Goal: Navigation & Orientation: Locate item on page

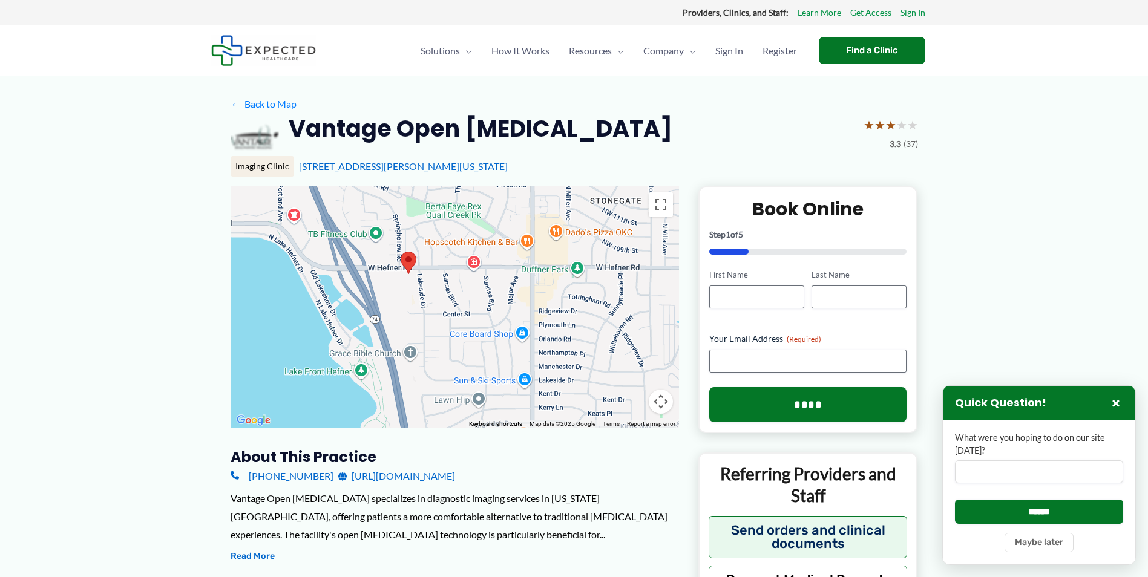
drag, startPoint x: 511, startPoint y: 281, endPoint x: 464, endPoint y: 247, distance: 58.0
click at [464, 247] on div at bounding box center [454, 307] width 448 height 242
drag, startPoint x: 663, startPoint y: 201, endPoint x: 665, endPoint y: 246, distance: 44.8
click at [663, 201] on button "Toggle fullscreen view" at bounding box center [661, 204] width 24 height 24
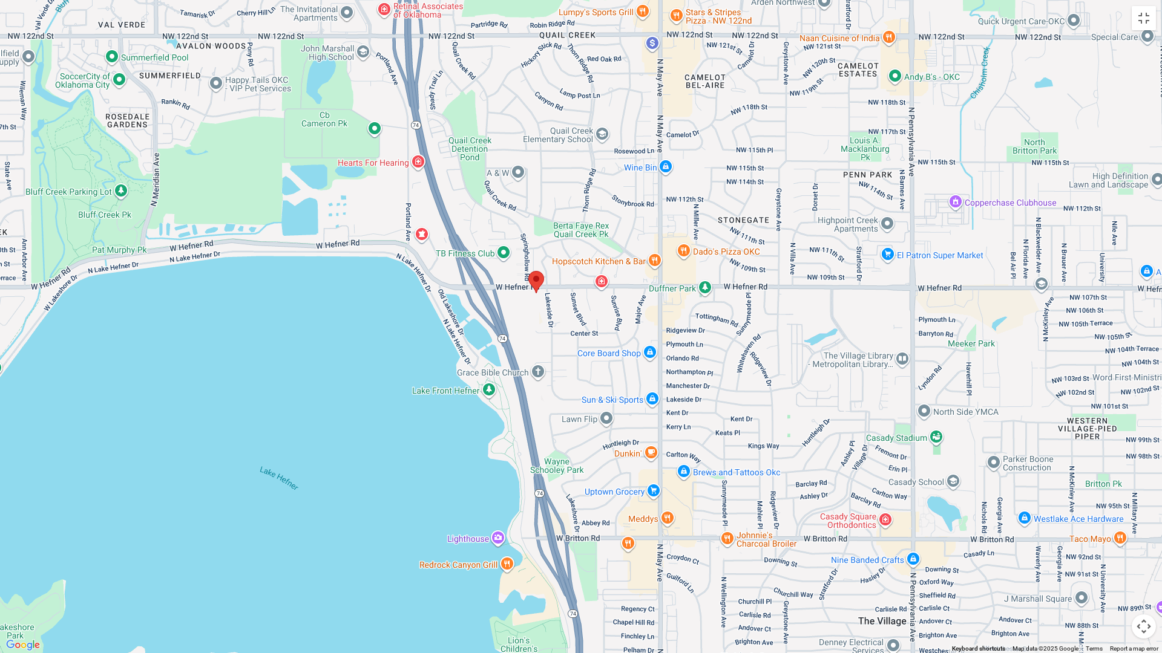
click at [1139, 577] on button "Map camera controls" at bounding box center [1143, 627] width 24 height 24
click at [1115, 577] on button "Zoom out" at bounding box center [1113, 627] width 24 height 24
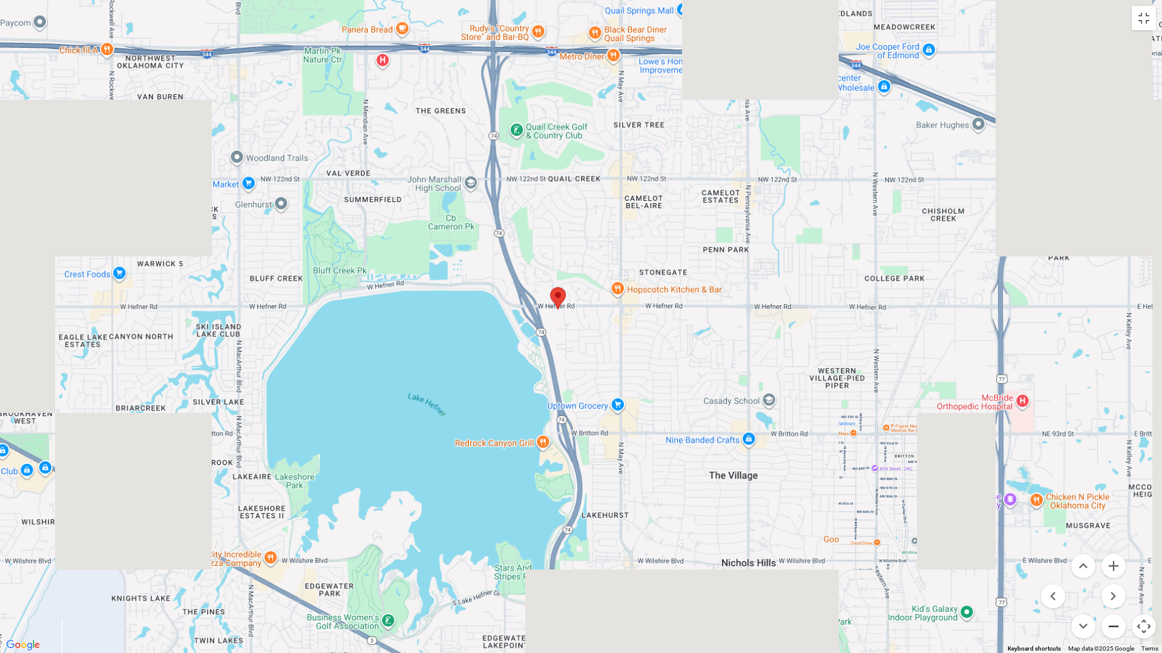
click at [1114, 577] on button "Zoom out" at bounding box center [1113, 627] width 24 height 24
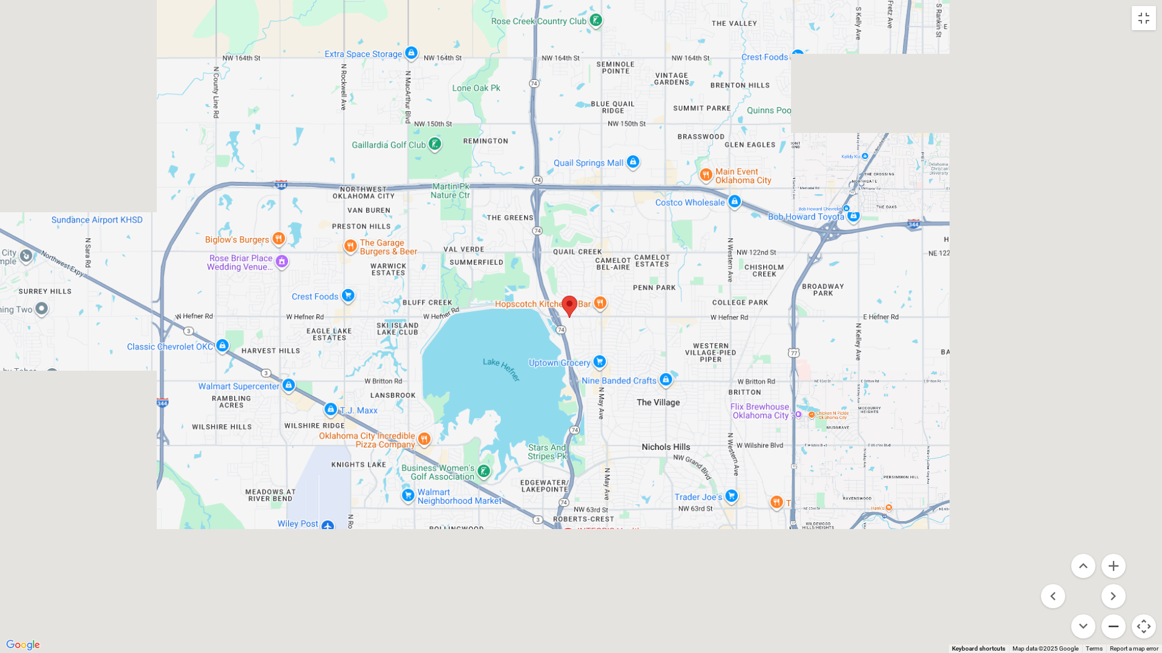
click at [1114, 577] on button "Zoom out" at bounding box center [1113, 627] width 24 height 24
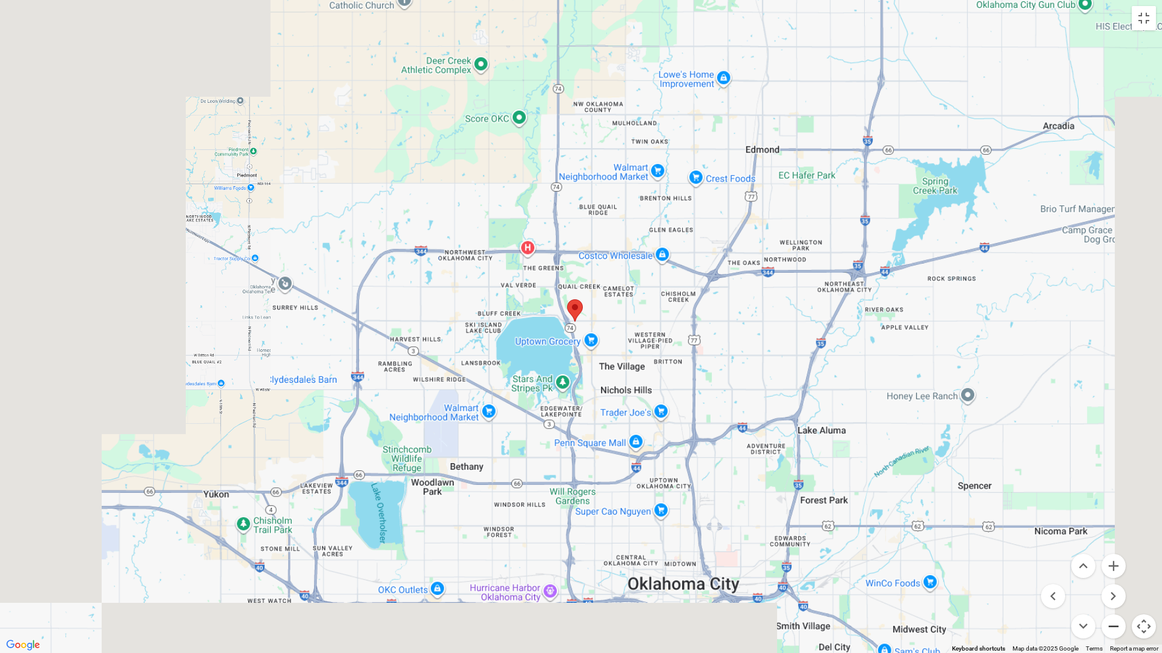
click at [1114, 577] on button "Zoom out" at bounding box center [1113, 627] width 24 height 24
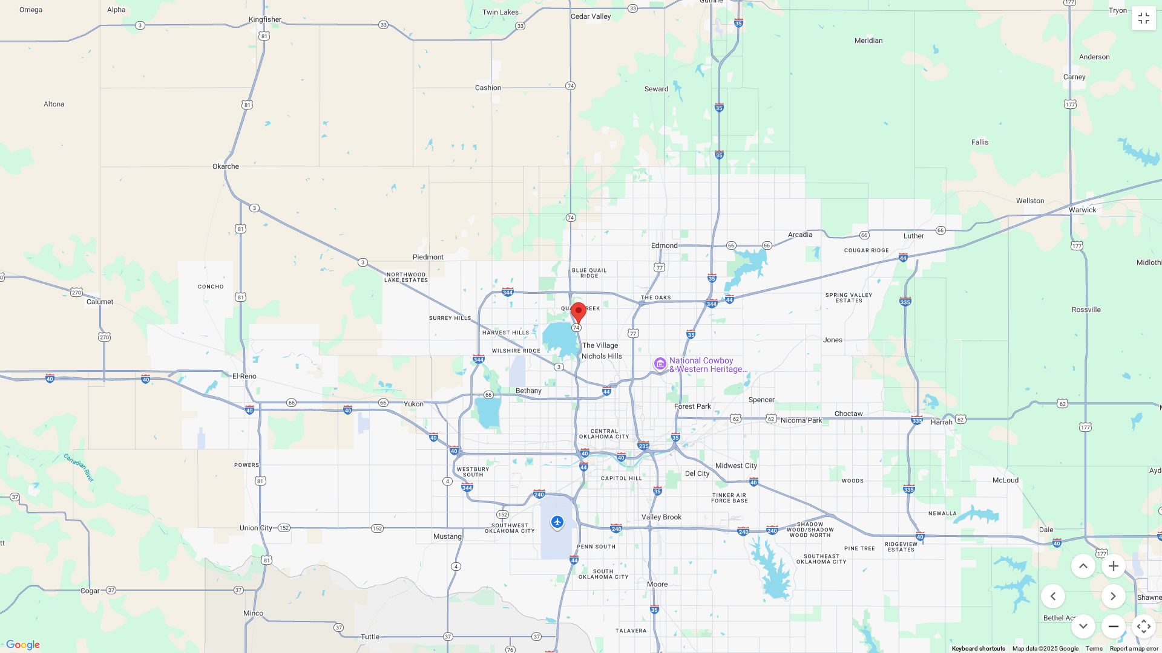
click at [1114, 577] on button "Zoom out" at bounding box center [1113, 627] width 24 height 24
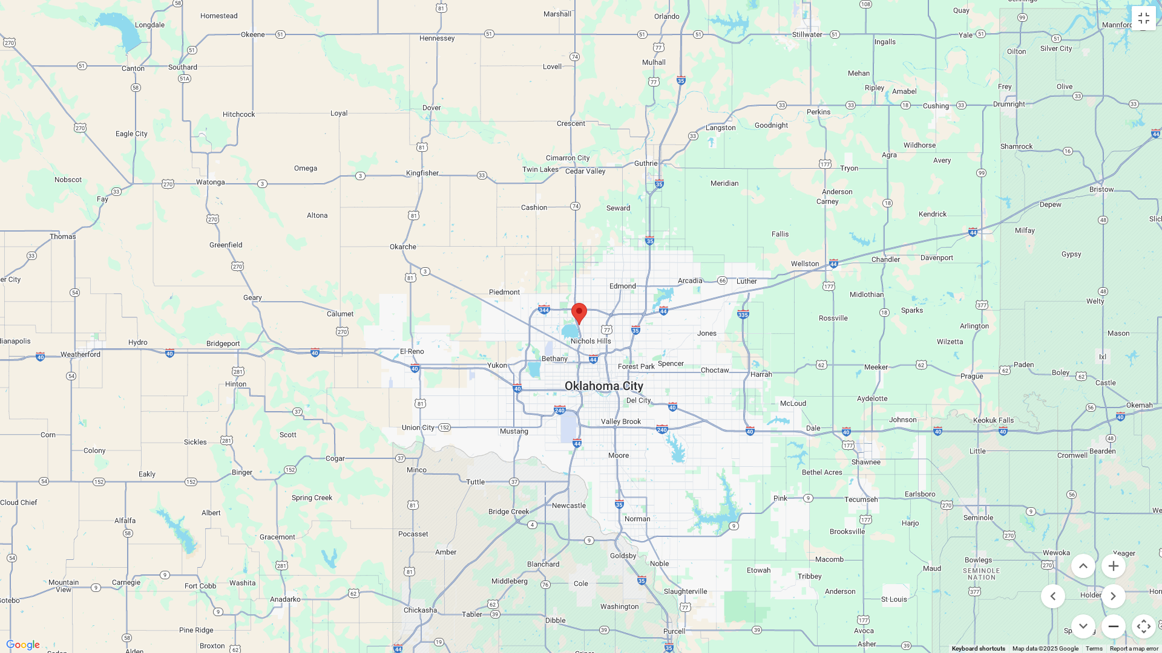
click at [1114, 577] on button "Zoom out" at bounding box center [1113, 627] width 24 height 24
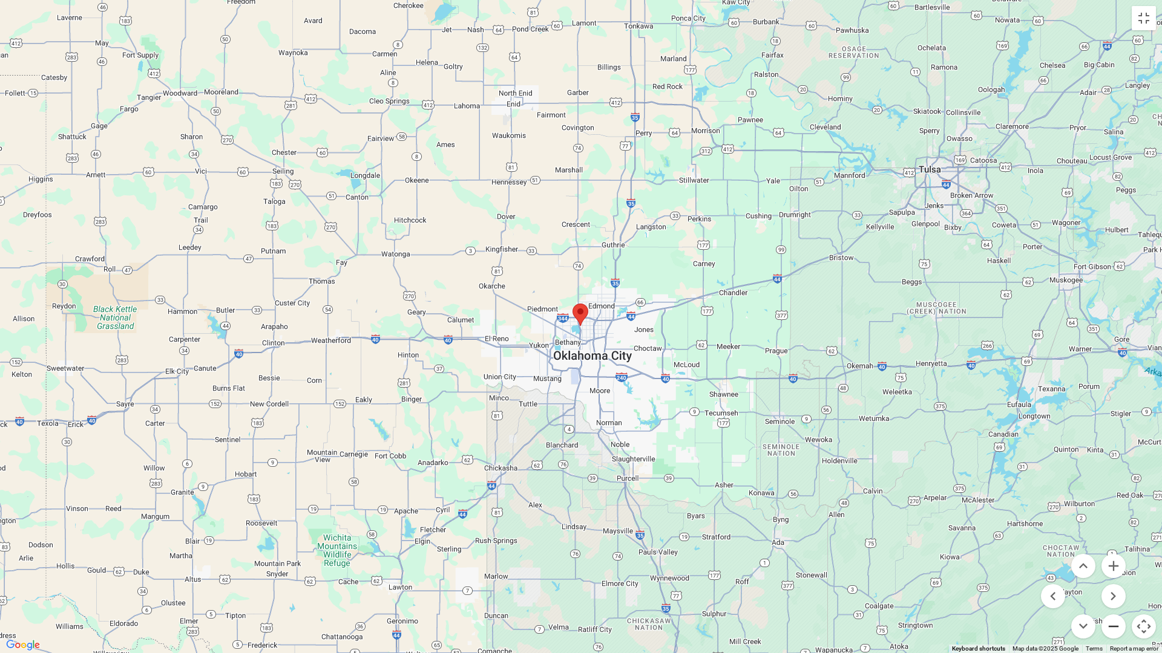
click at [1114, 577] on button "Zoom out" at bounding box center [1113, 627] width 24 height 24
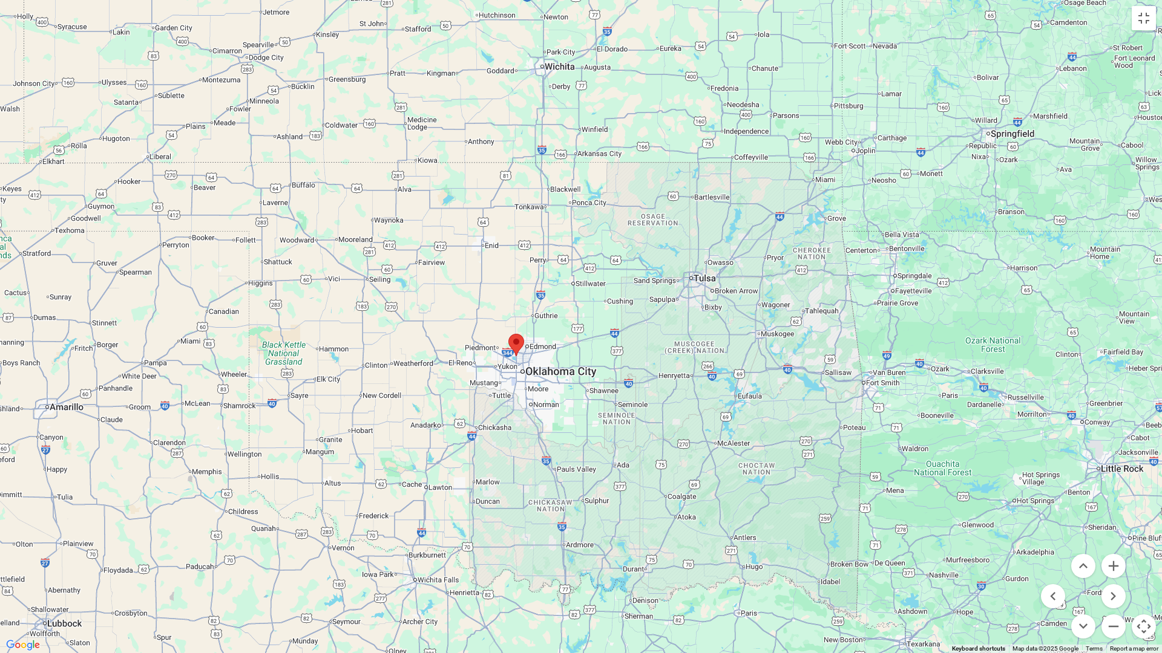
drag, startPoint x: 799, startPoint y: 364, endPoint x: 732, endPoint y: 393, distance: 72.9
click at [732, 393] on div at bounding box center [581, 326] width 1162 height 653
click at [1146, 18] on button "Toggle fullscreen view" at bounding box center [1143, 18] width 24 height 24
